Goal: Find specific page/section: Find specific page/section

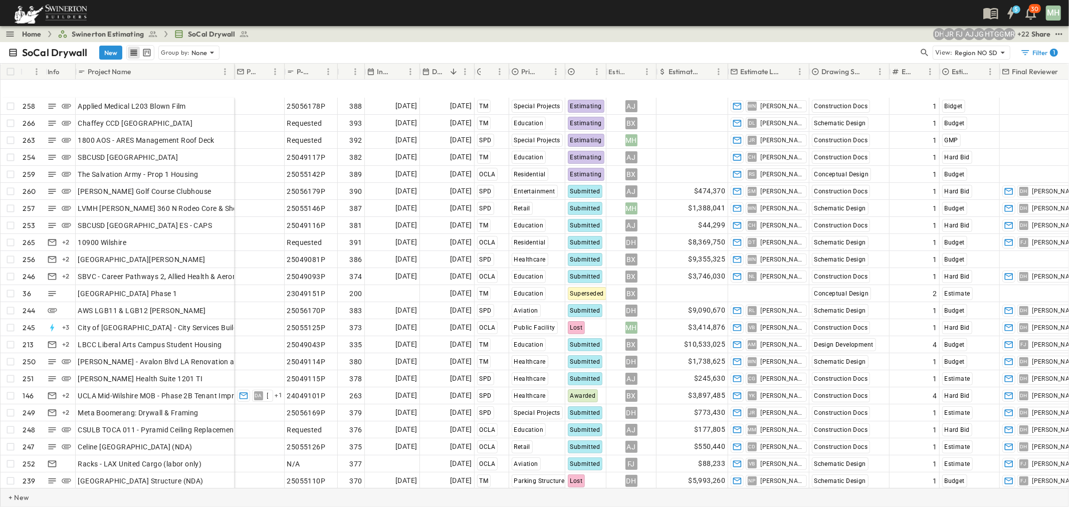
scroll to position [111, 0]
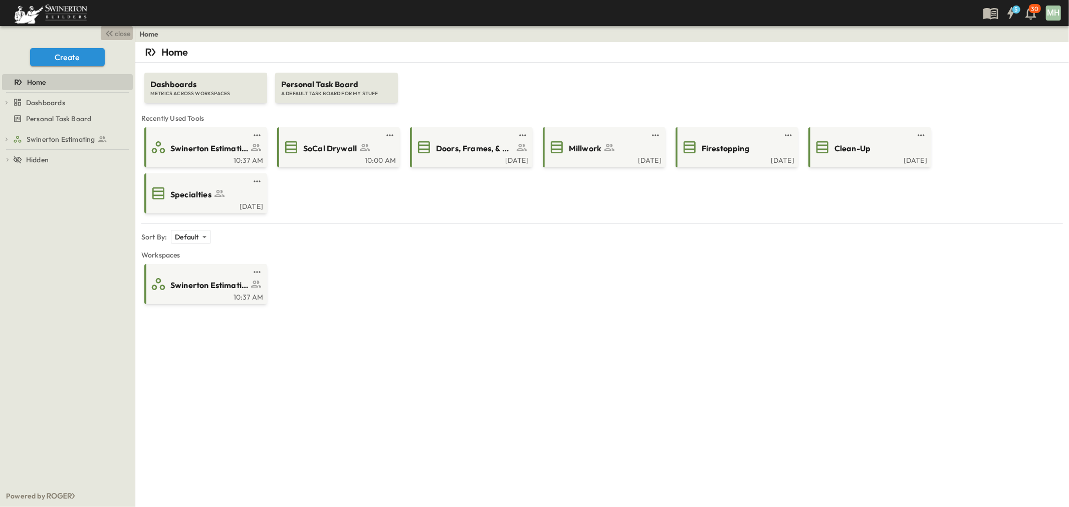
click at [127, 36] on span "close" at bounding box center [123, 34] width 16 height 10
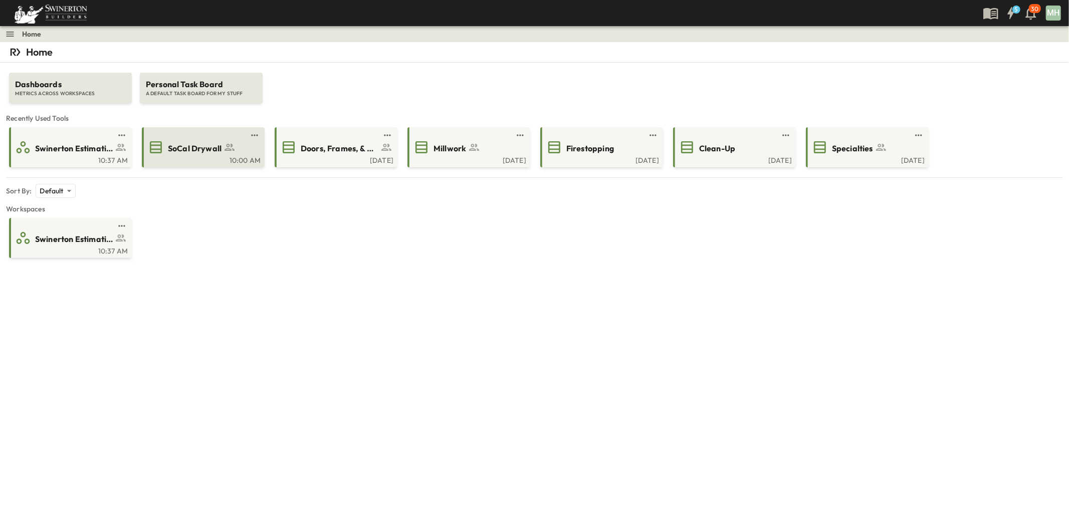
click at [210, 141] on div "SoCal Drywall" at bounding box center [212, 148] width 89 height 14
